Goal: Transaction & Acquisition: Purchase product/service

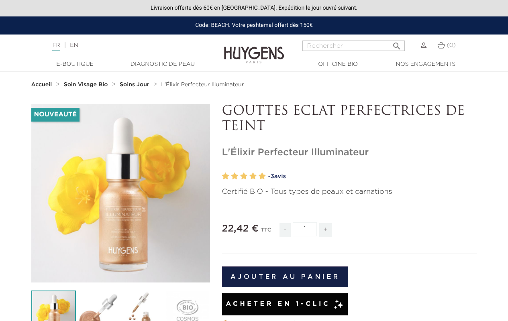
click at [285, 277] on button "Ajouter au panier" at bounding box center [285, 277] width 127 height 21
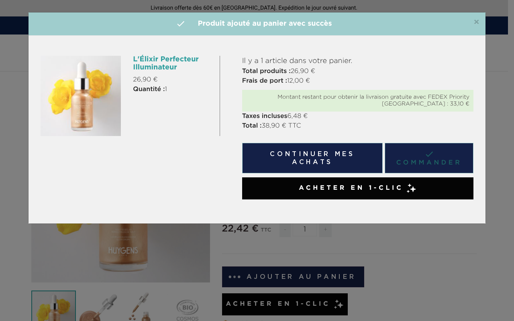
click at [429, 158] on link " Commander" at bounding box center [429, 158] width 89 height 31
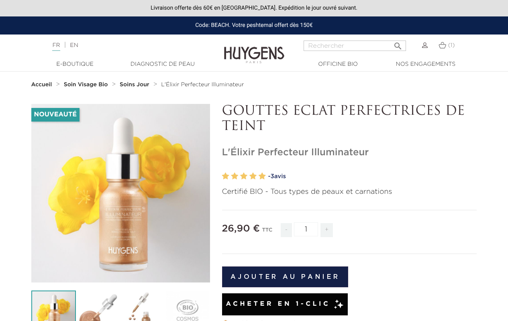
click at [306, 229] on input "1" at bounding box center [306, 230] width 24 height 14
type input "1"
click at [285, 277] on button "Ajouter au panier" at bounding box center [285, 277] width 127 height 21
